Goal: Task Accomplishment & Management: Manage account settings

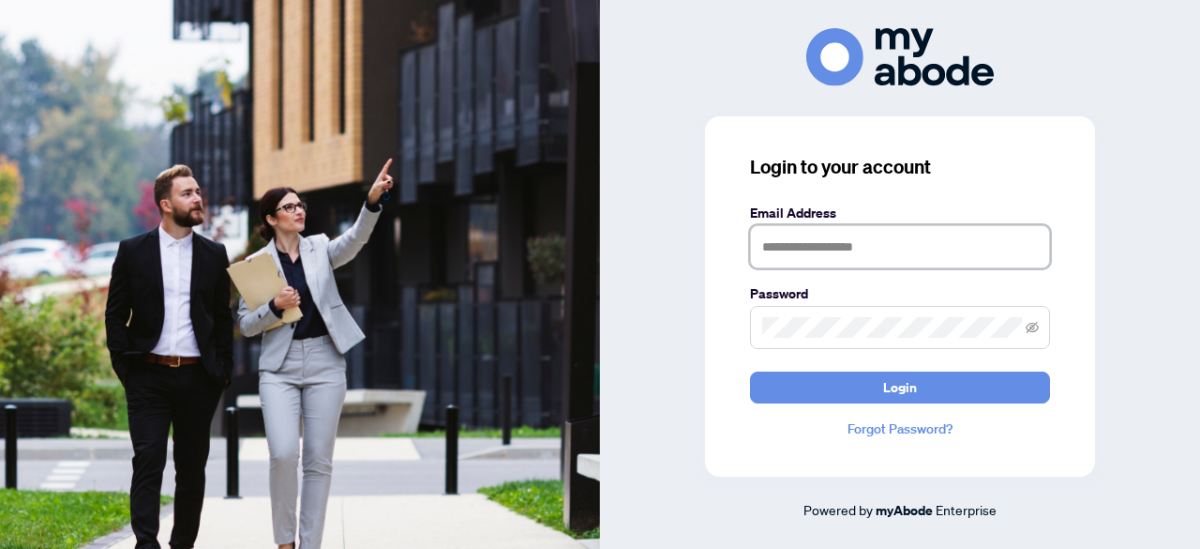
click at [801, 251] on input "text" at bounding box center [900, 246] width 300 height 43
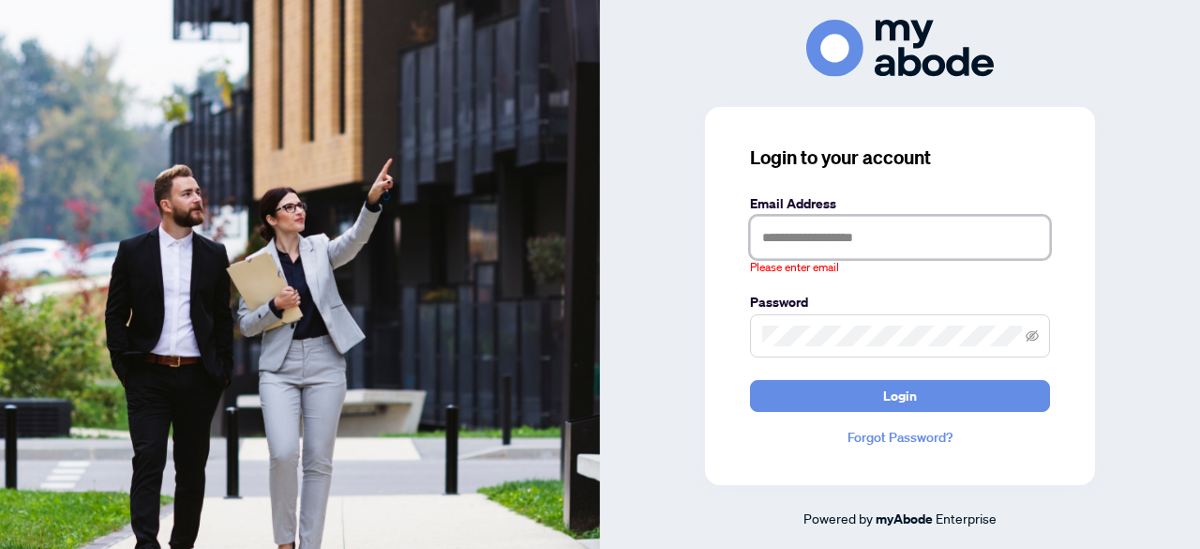
type input "**********"
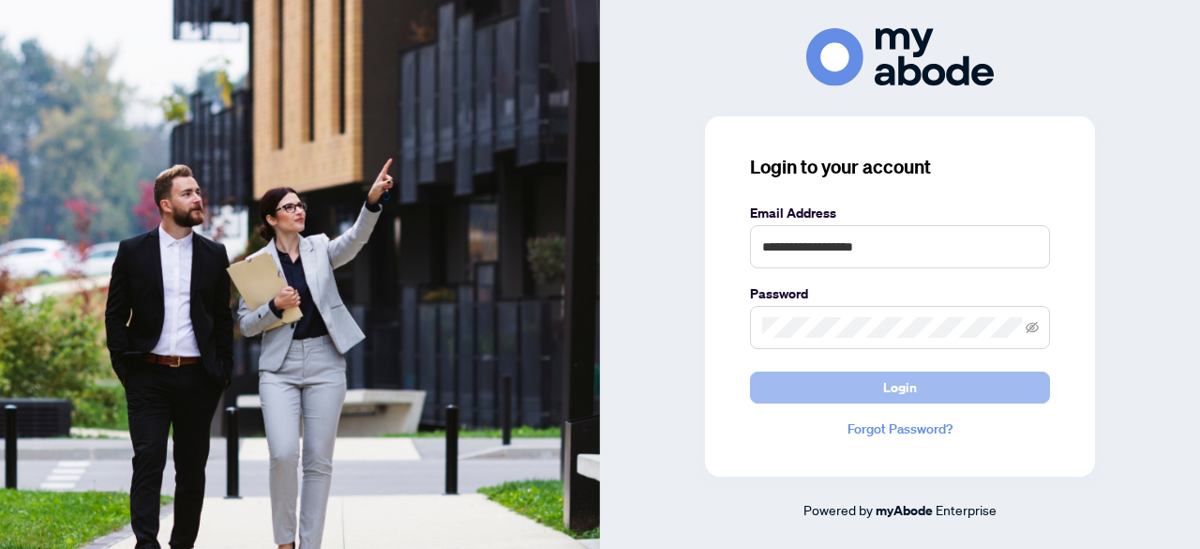
click at [915, 392] on span "Login" at bounding box center [900, 387] width 34 height 30
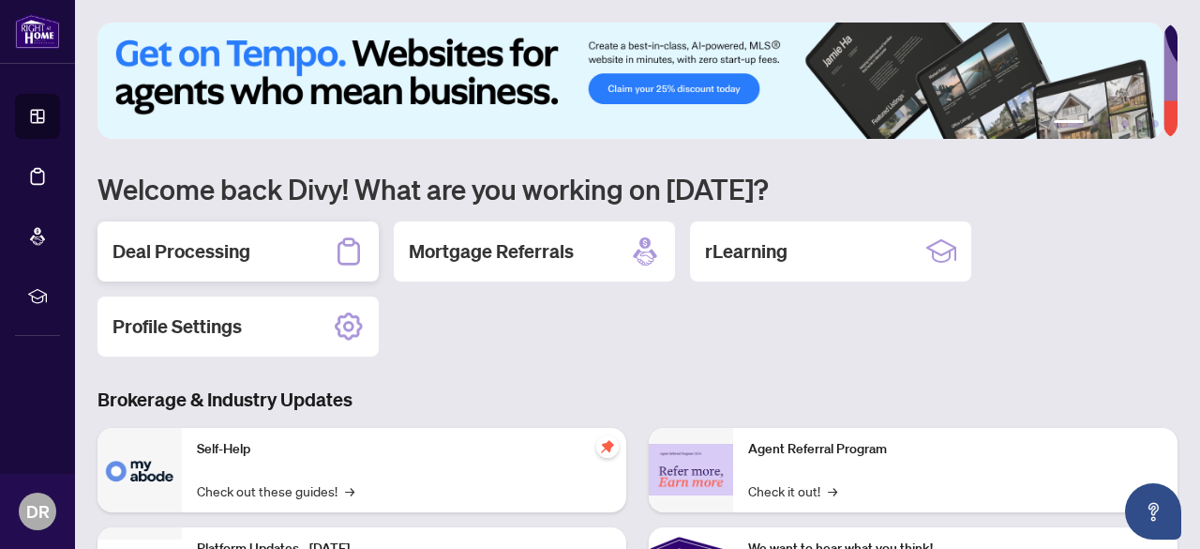
click at [206, 251] on h2 "Deal Processing" at bounding box center [182, 251] width 138 height 26
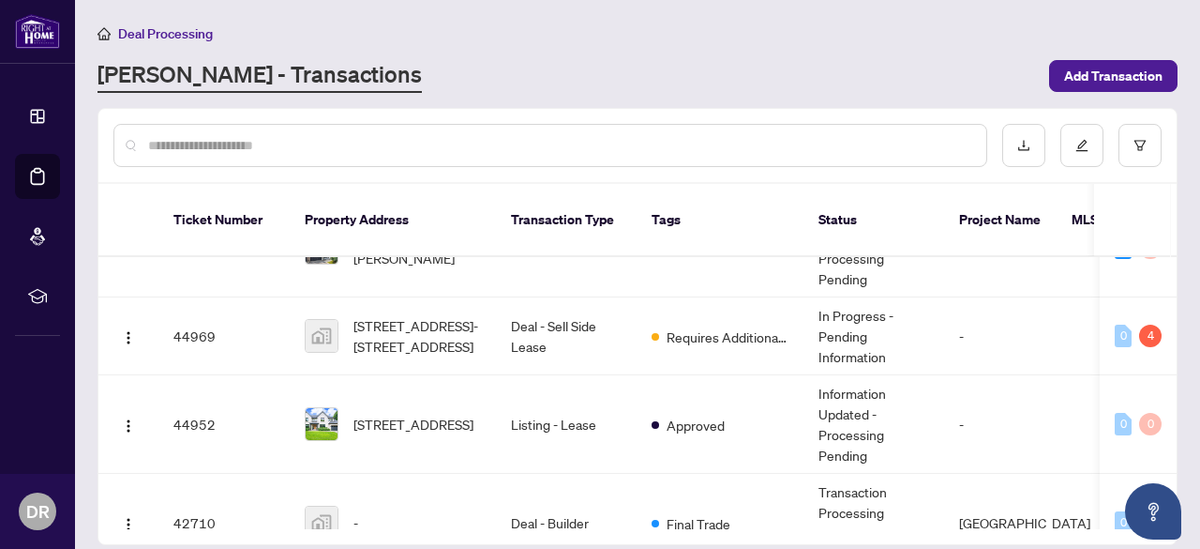
scroll to position [116, 0]
click at [733, 325] on span "Requires Additional Docs" at bounding box center [728, 335] width 122 height 21
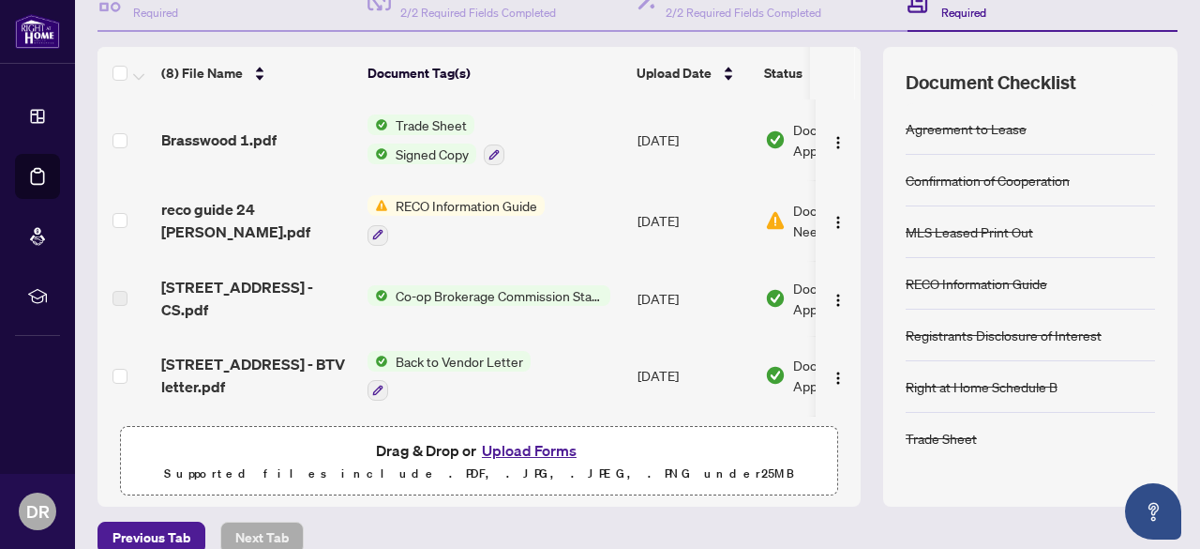
scroll to position [215, 0]
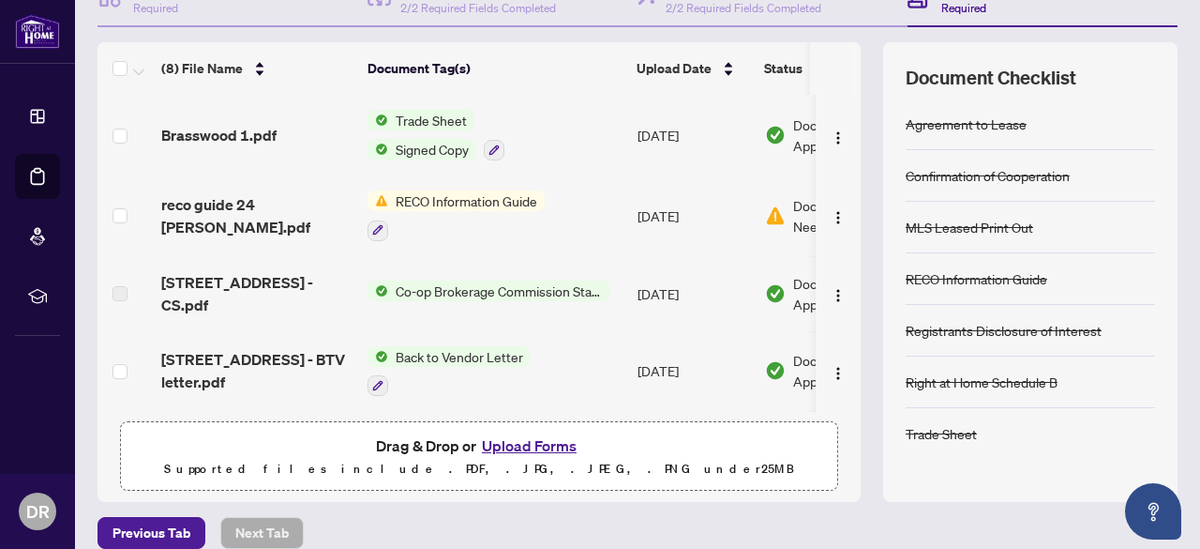
click at [496, 200] on span "RECO Information Guide" at bounding box center [466, 200] width 157 height 21
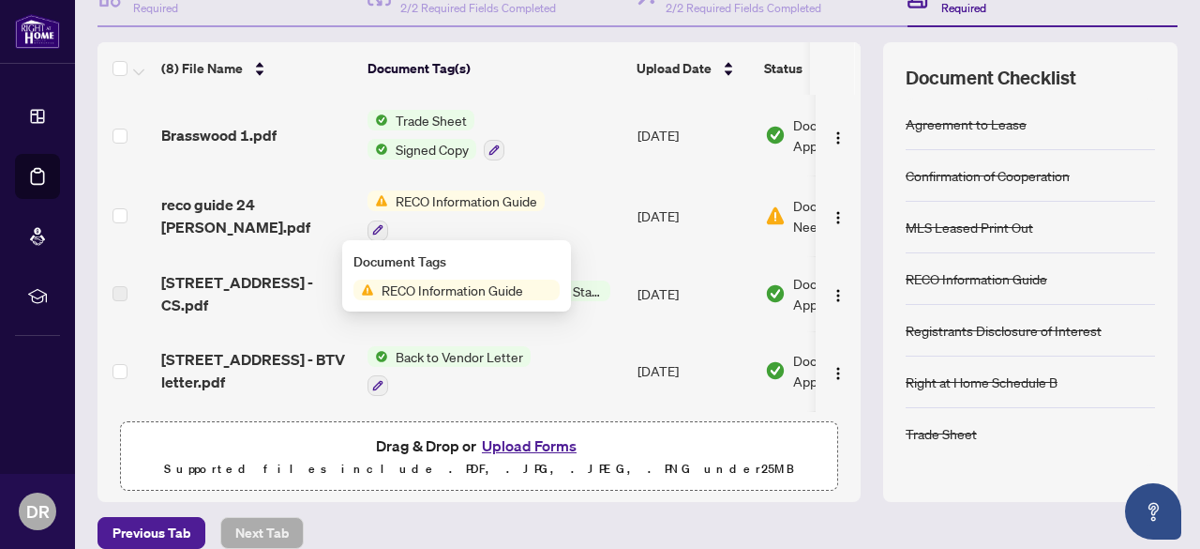
click at [479, 285] on span "RECO Information Guide" at bounding box center [452, 289] width 157 height 21
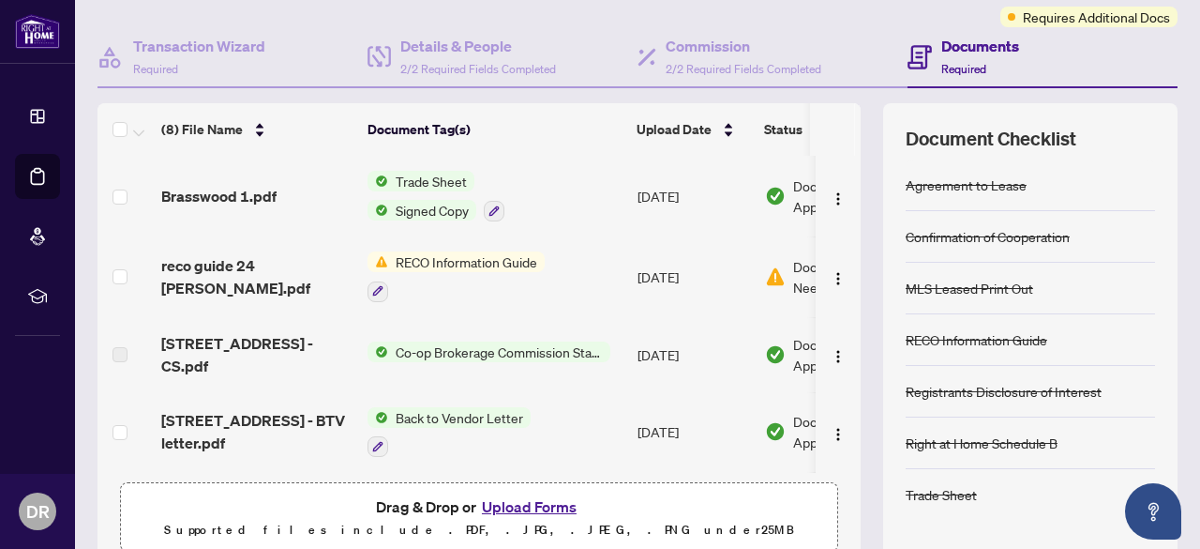
click at [538, 507] on button "Upload Forms" at bounding box center [529, 506] width 106 height 24
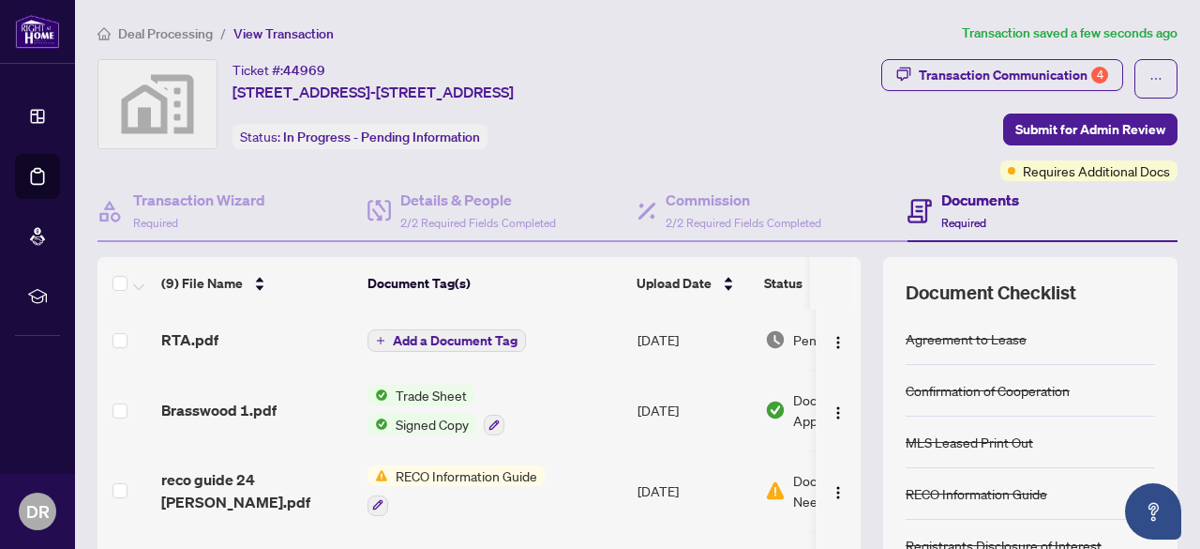
click at [446, 342] on span "Add a Document Tag" at bounding box center [455, 340] width 125 height 13
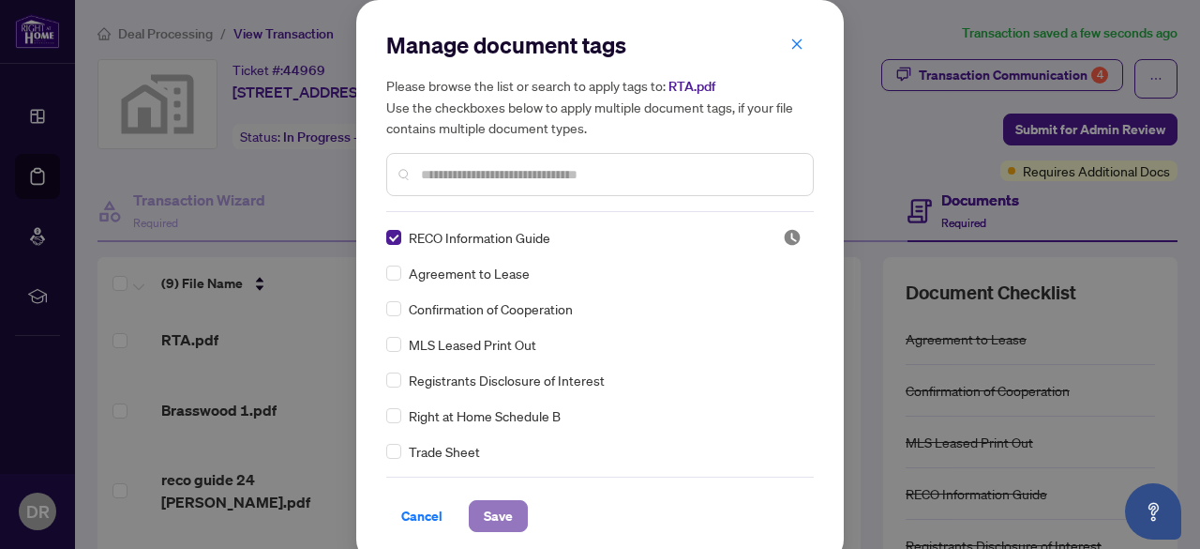
click at [485, 515] on span "Save" at bounding box center [498, 516] width 29 height 30
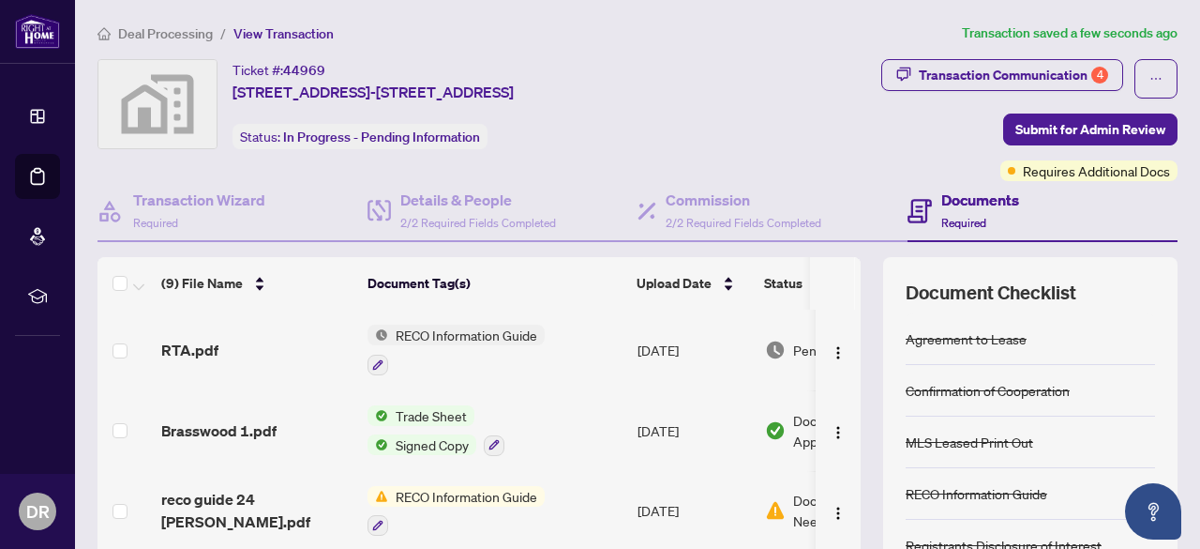
scroll to position [234, 0]
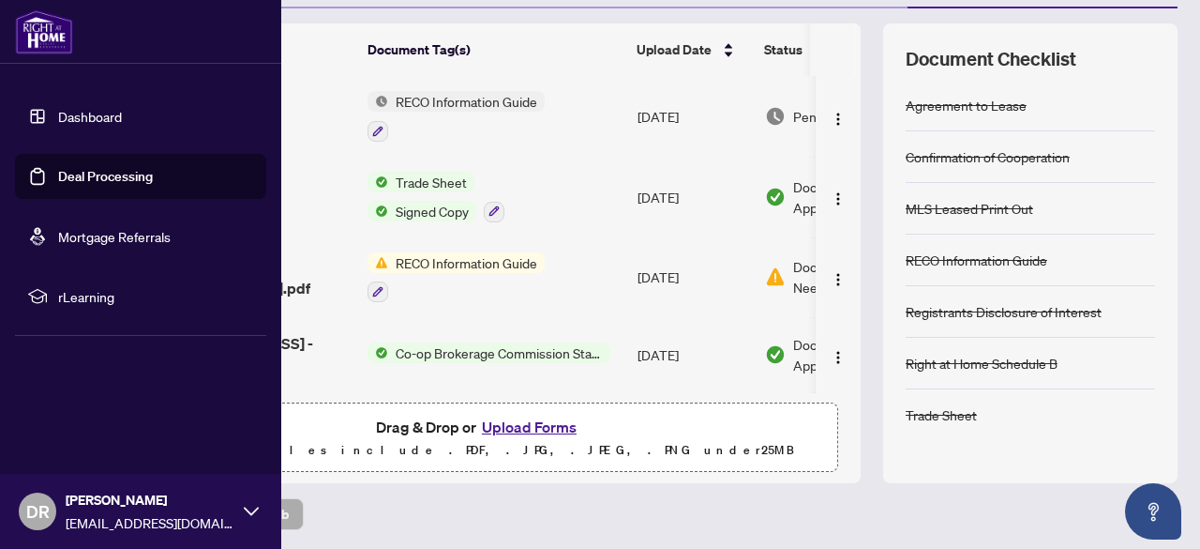
click at [58, 114] on link "Dashboard" at bounding box center [90, 116] width 64 height 17
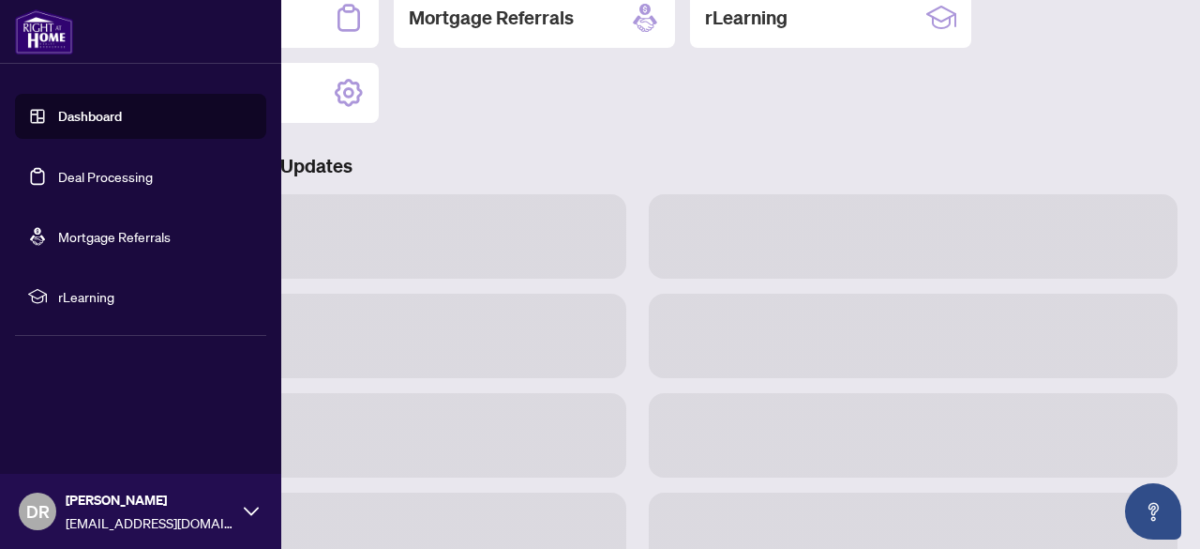
scroll to position [232, 0]
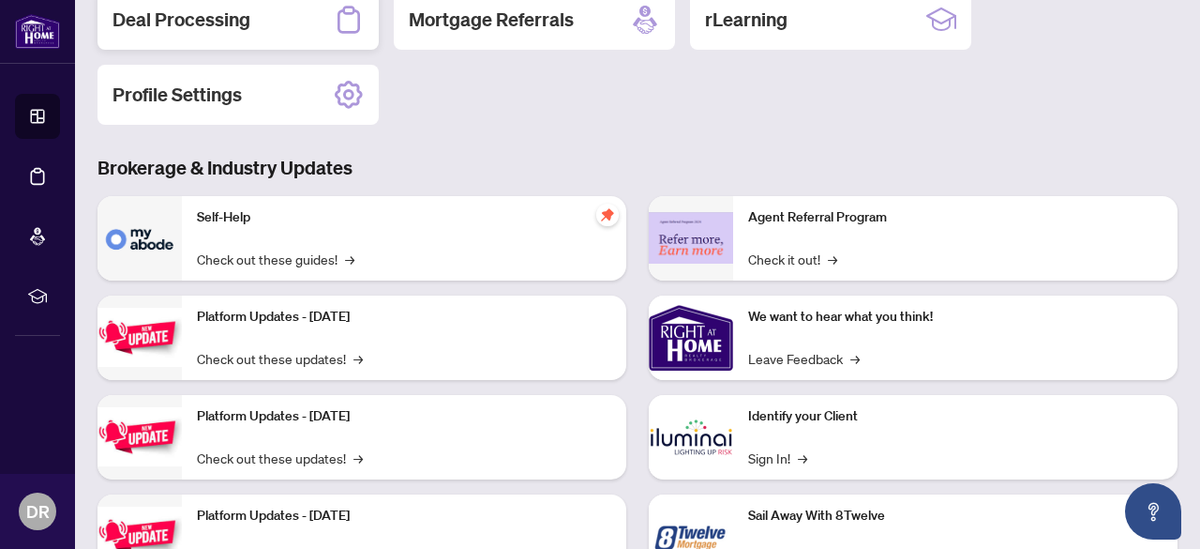
click at [203, 12] on h2 "Deal Processing" at bounding box center [182, 20] width 138 height 26
